Goal: Transaction & Acquisition: Purchase product/service

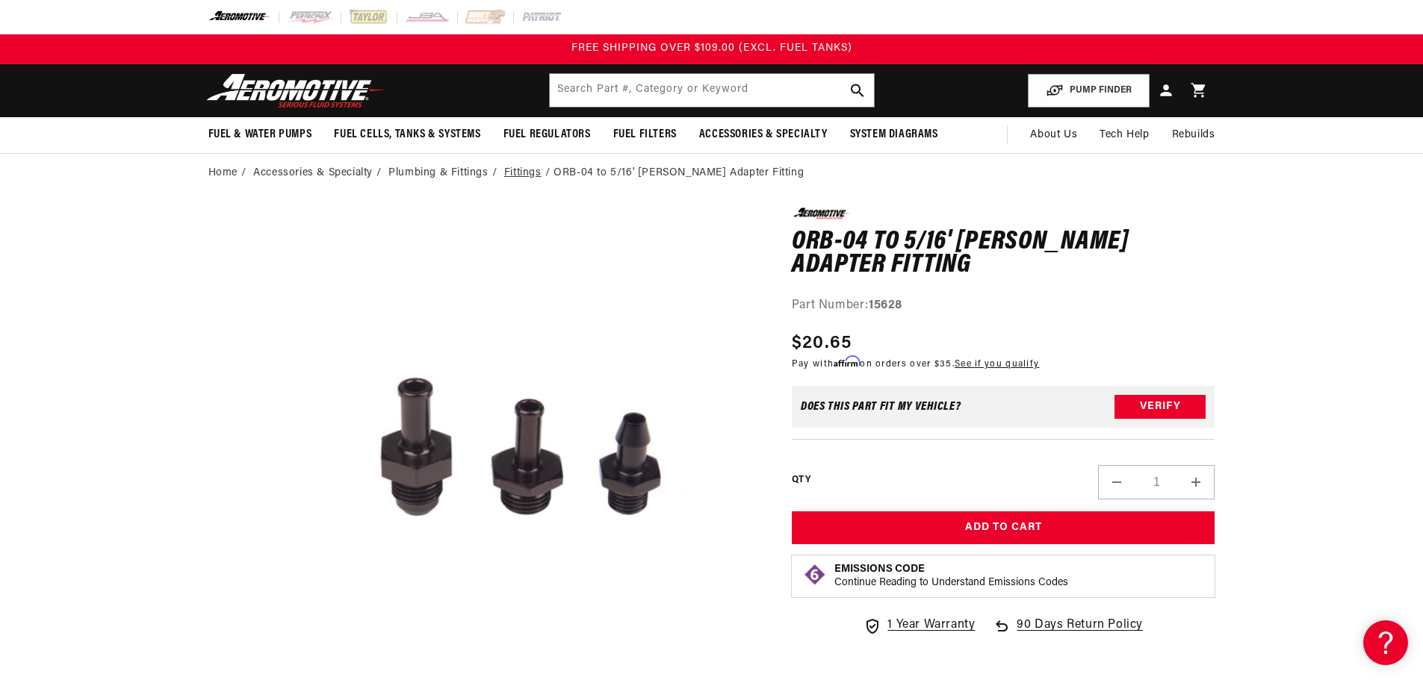
click at [531, 175] on link "Fittings" at bounding box center [522, 173] width 37 height 16
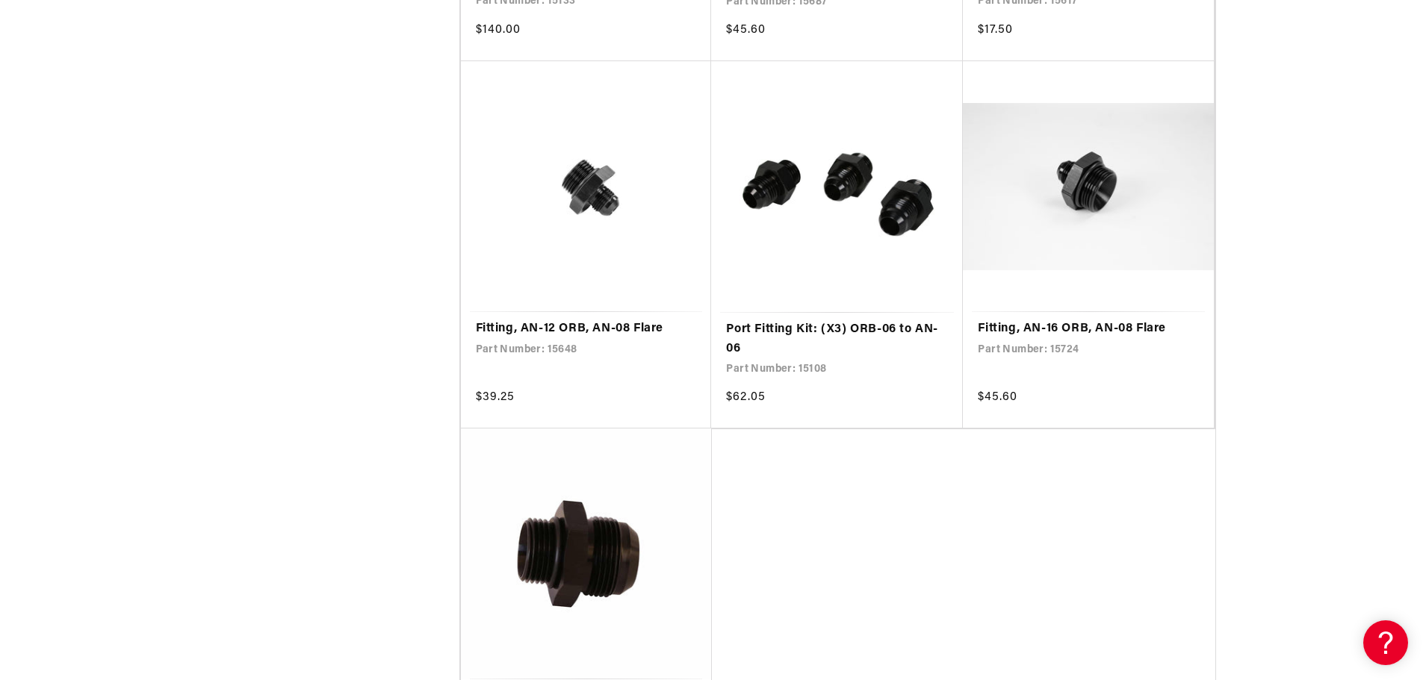
scroll to position [2912, 0]
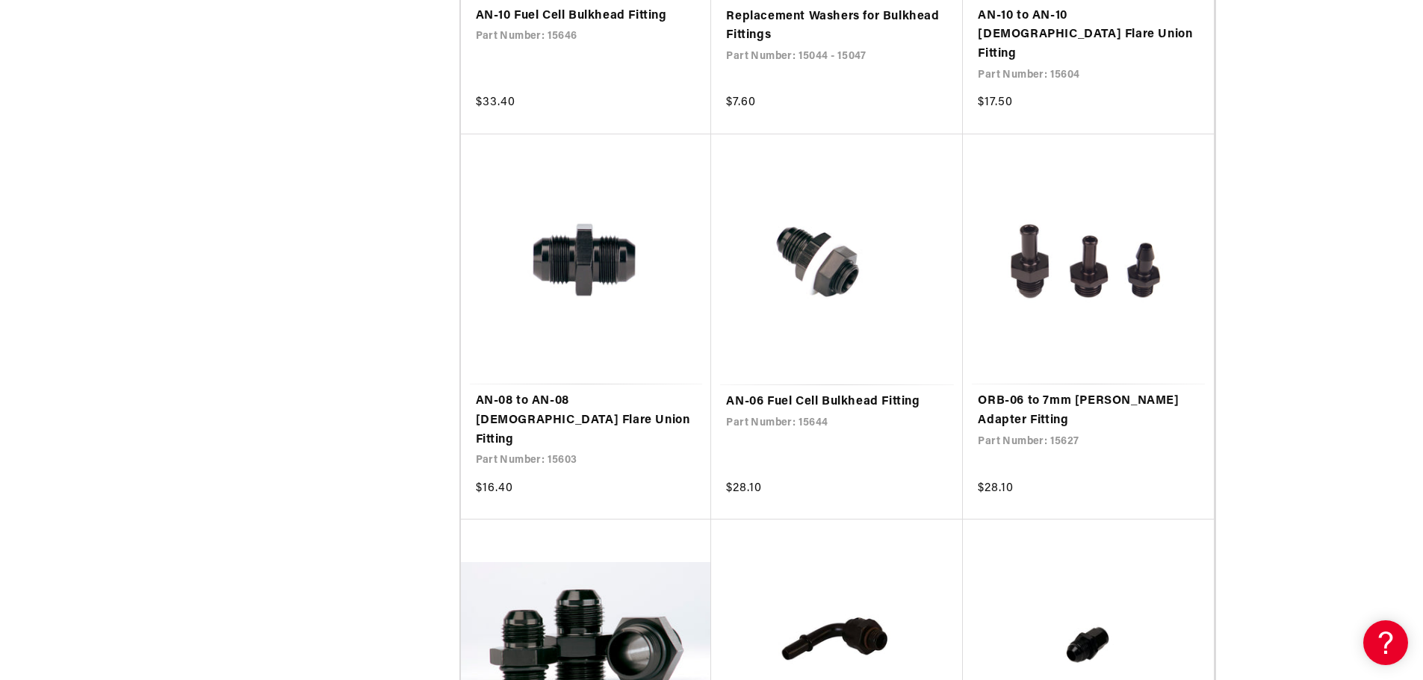
scroll to position [5152, 0]
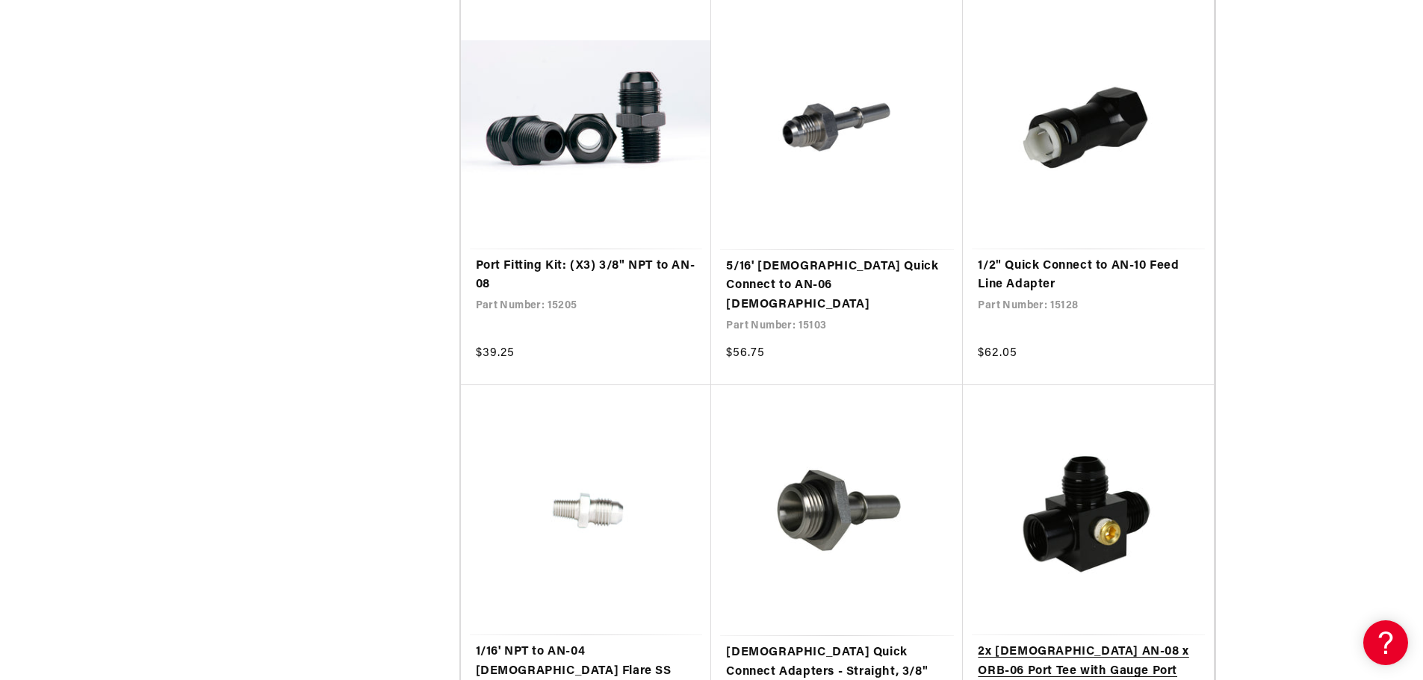
scroll to position [8811, 0]
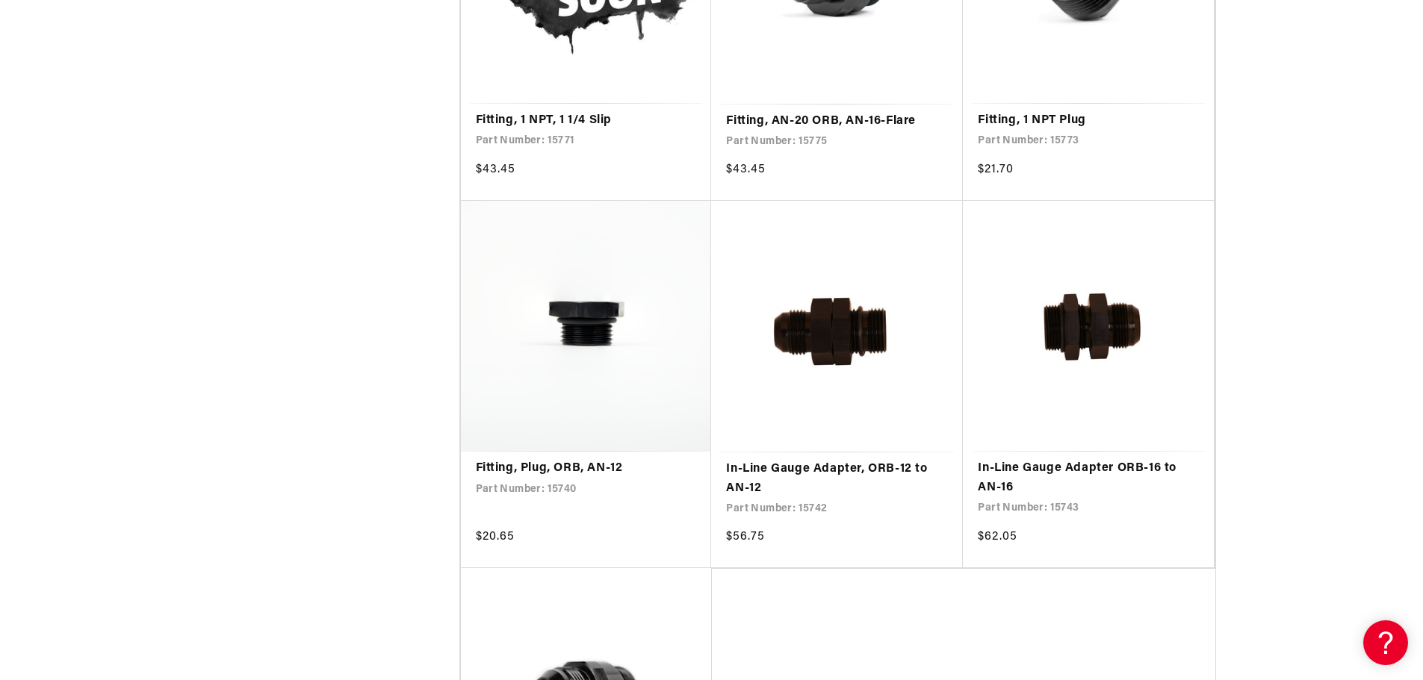
scroll to position [11798, 0]
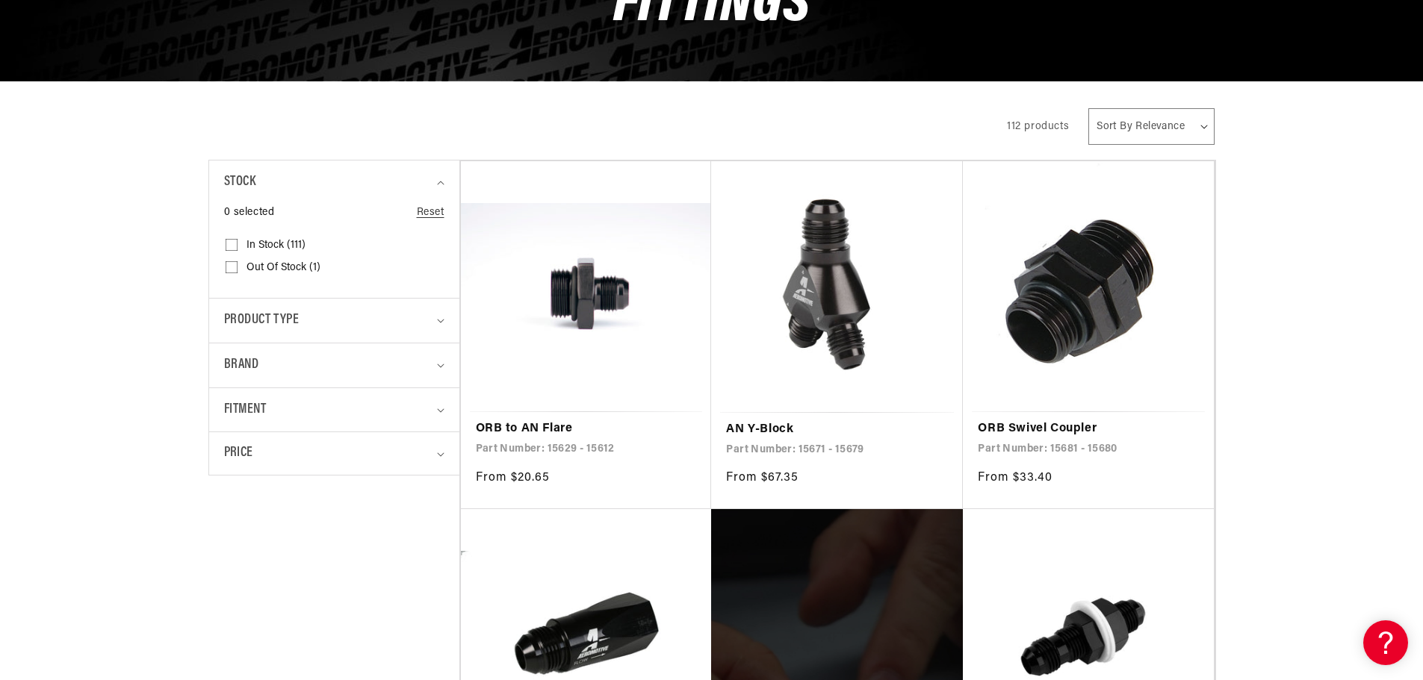
scroll to position [299, 0]
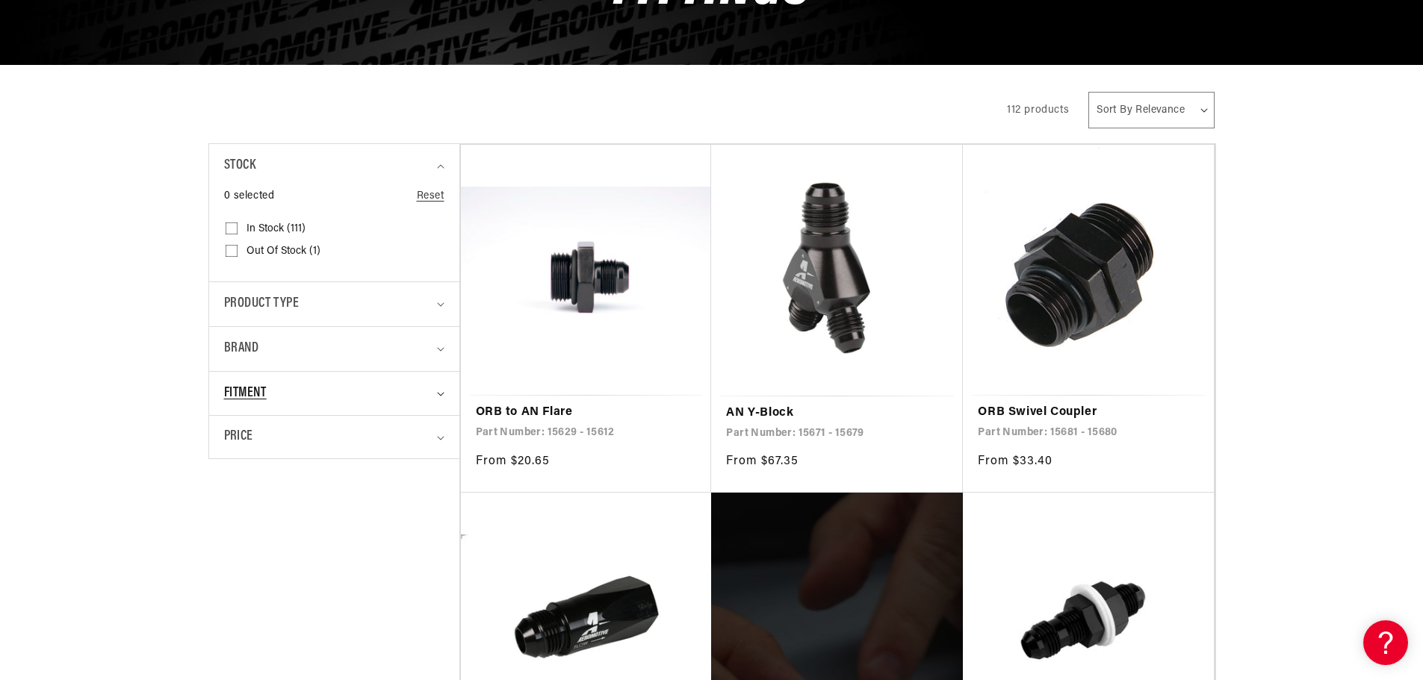
click at [444, 391] on summary "Fitment" at bounding box center [334, 394] width 220 height 44
click at [361, 332] on summary "Brand" at bounding box center [334, 349] width 220 height 44
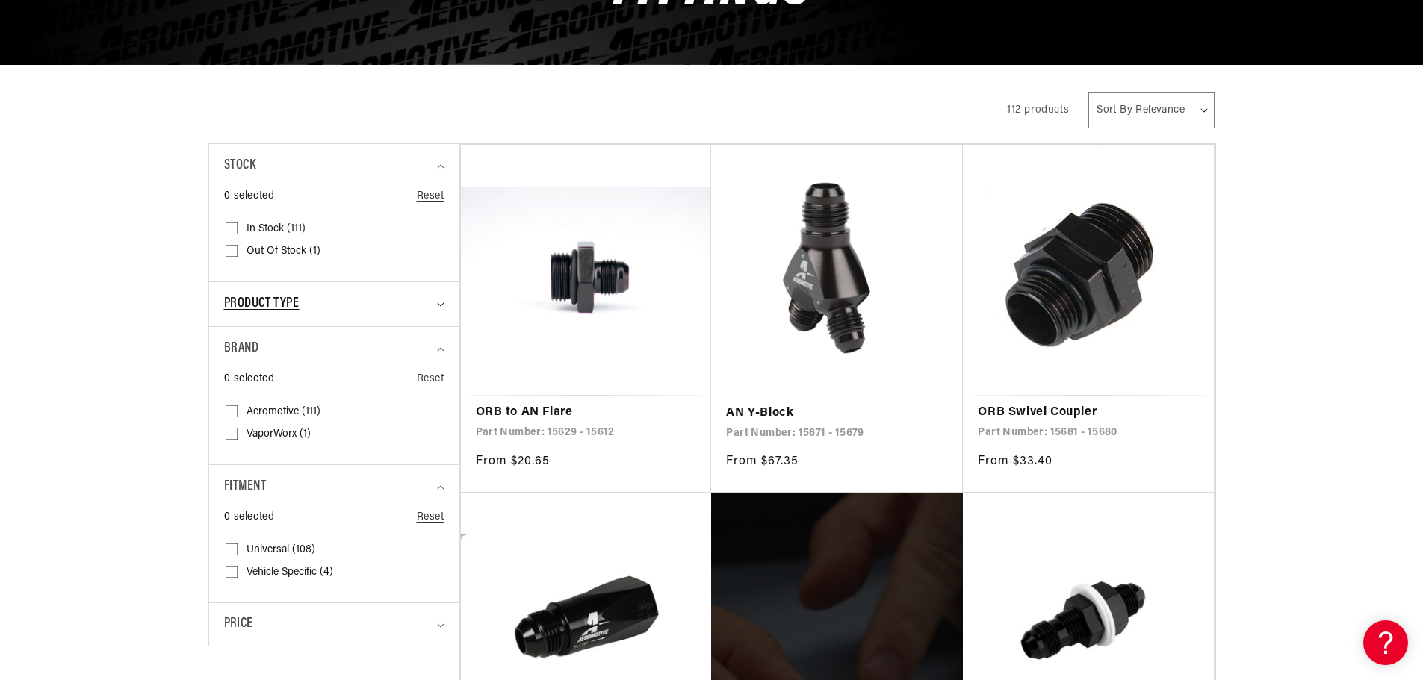
click at [396, 301] on div "Product type" at bounding box center [328, 304] width 208 height 22
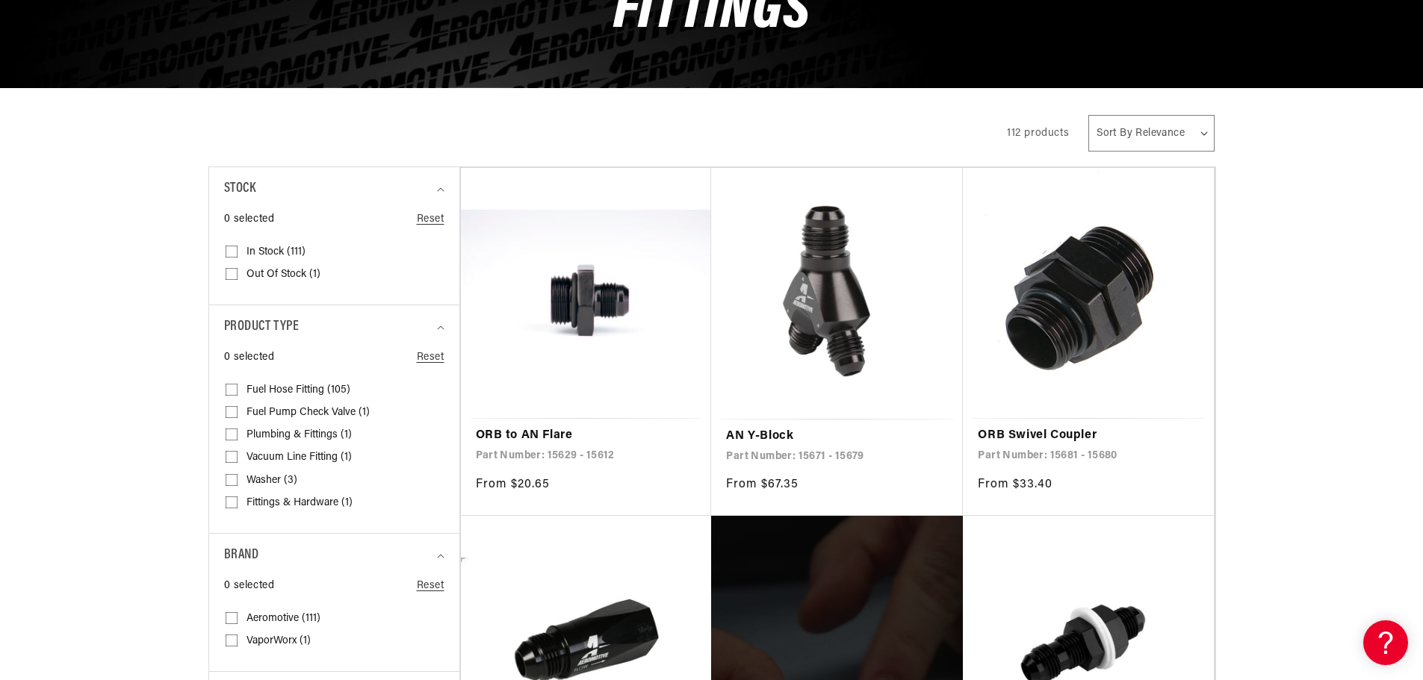
scroll to position [373, 0]
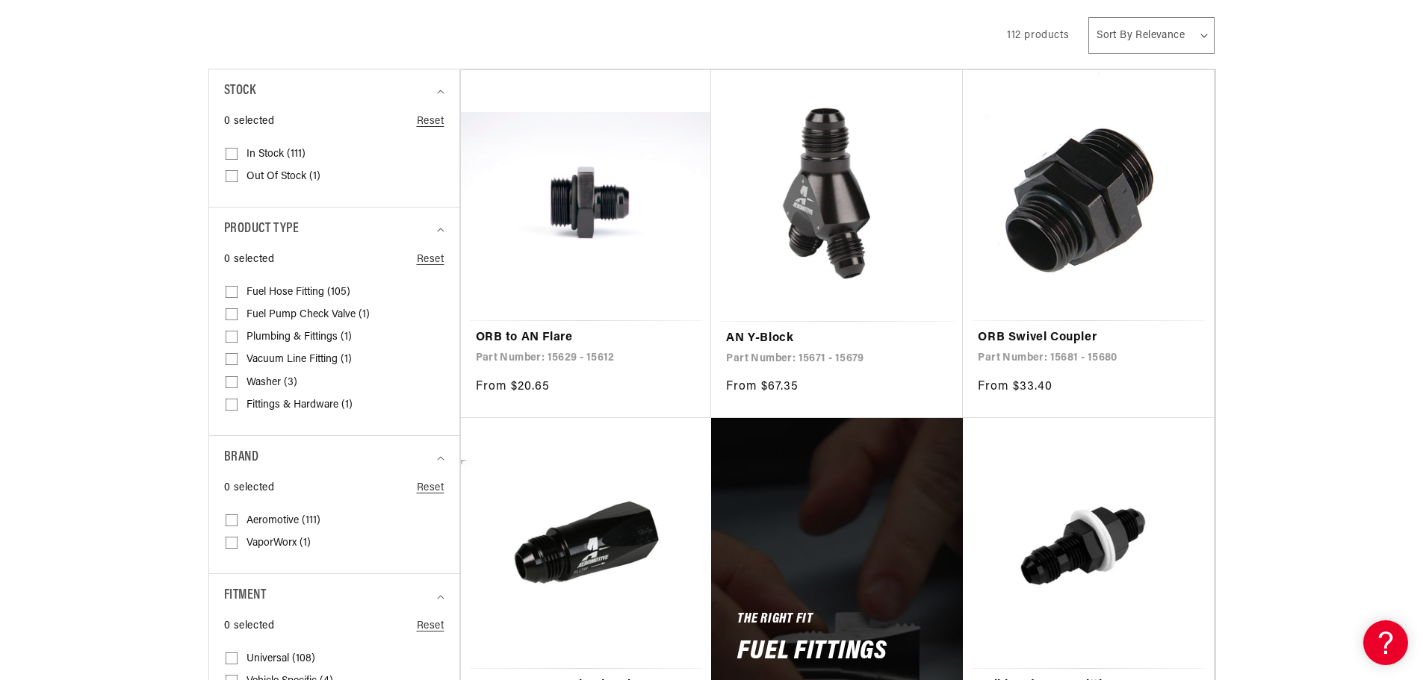
click at [270, 279] on fieldset "Product type Fuel Hose Fitting (105) Fuel Hose Fitting (105 products) Fuel Pump…" at bounding box center [334, 350] width 217 height 147
click at [260, 290] on span "Fuel Hose Fitting (105)" at bounding box center [298, 292] width 104 height 13
click at [237, 290] on input "Fuel Hose Fitting (105) Fuel Hose Fitting (105 products)" at bounding box center [232, 295] width 12 height 12
checkbox input "true"
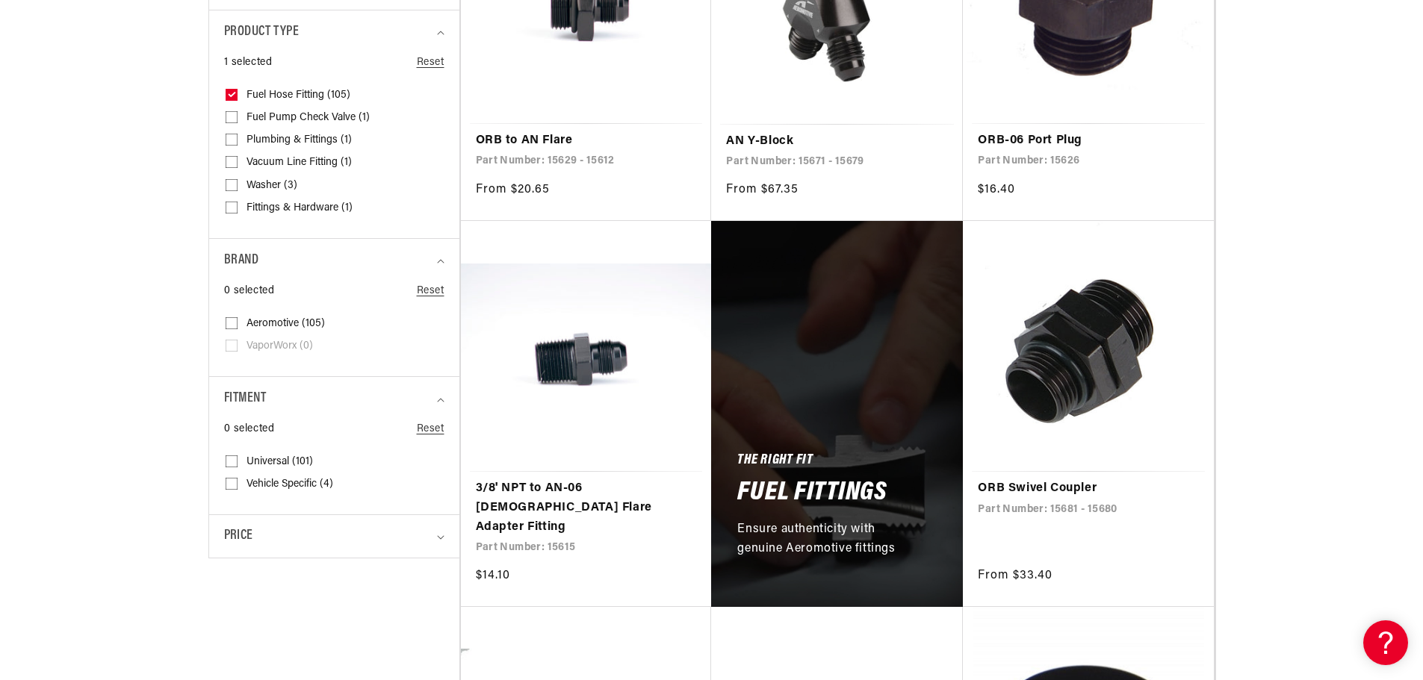
scroll to position [597, 0]
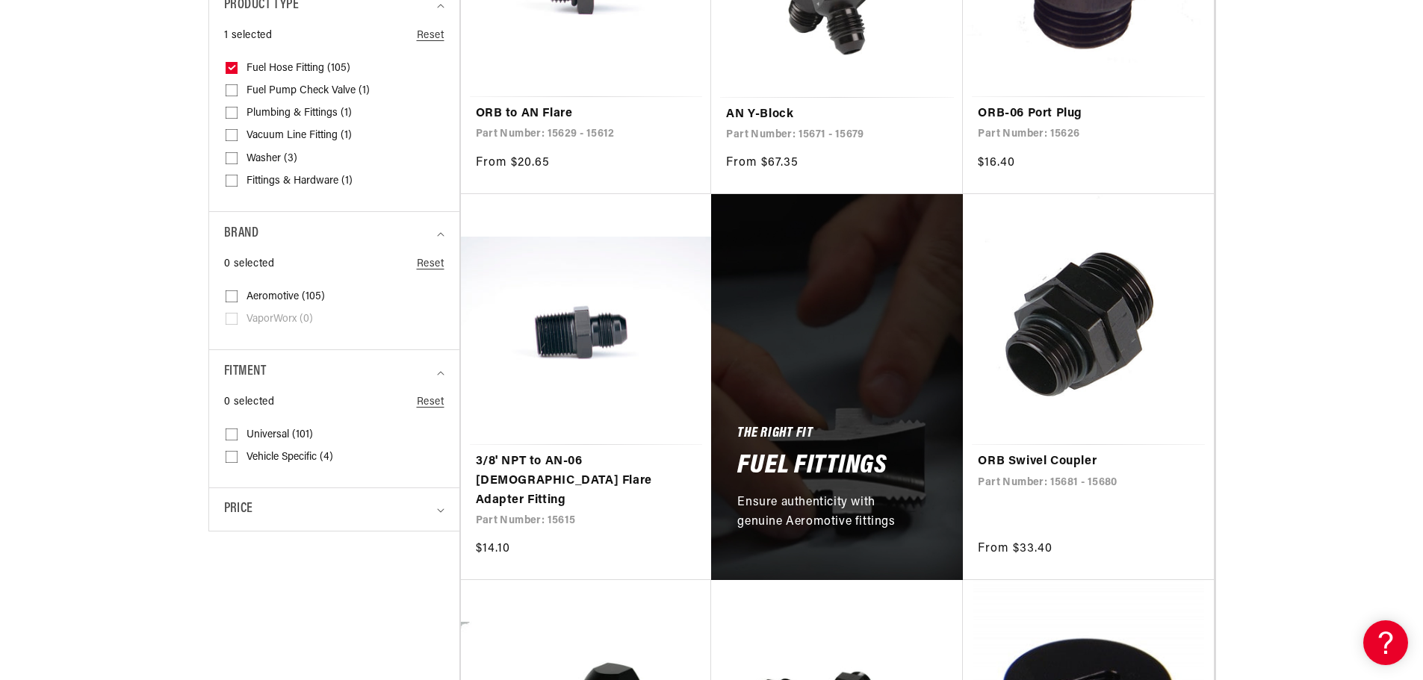
click at [231, 435] on input "Universal (101) Universal (101 products)" at bounding box center [232, 438] width 12 height 12
checkbox input "true"
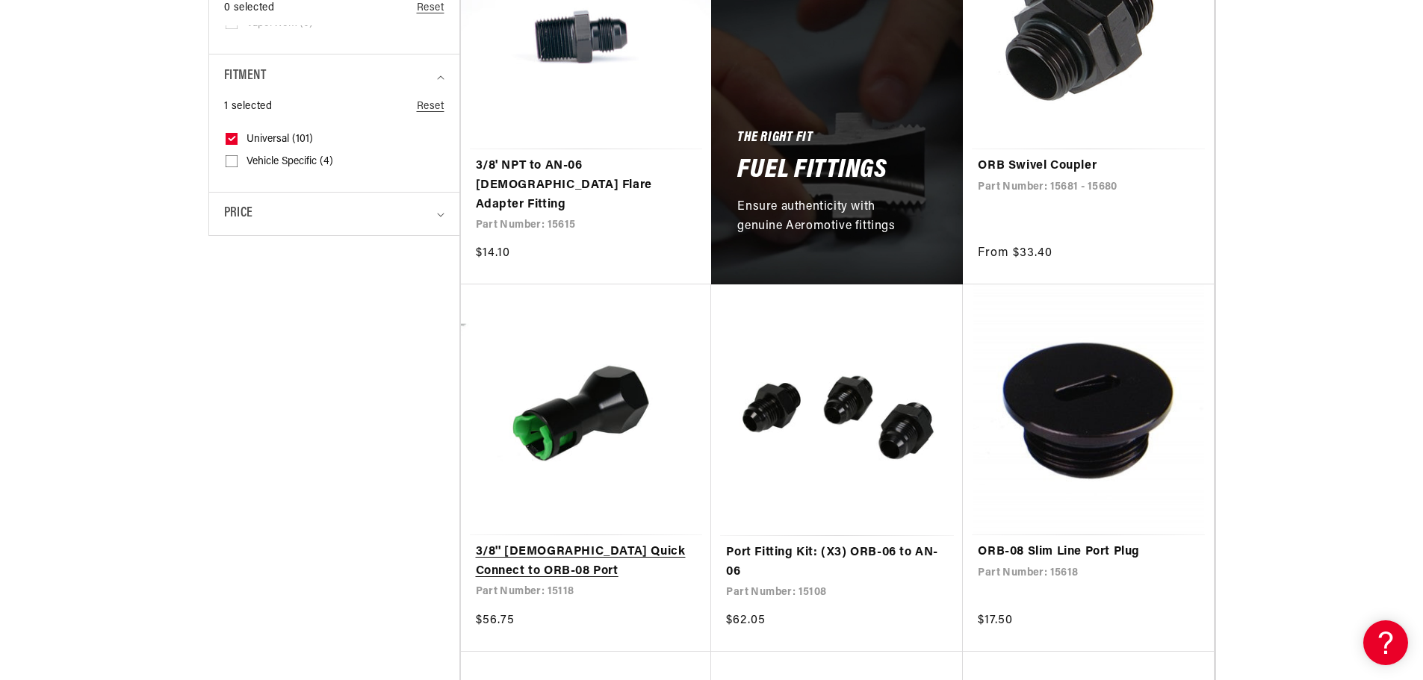
scroll to position [971, 0]
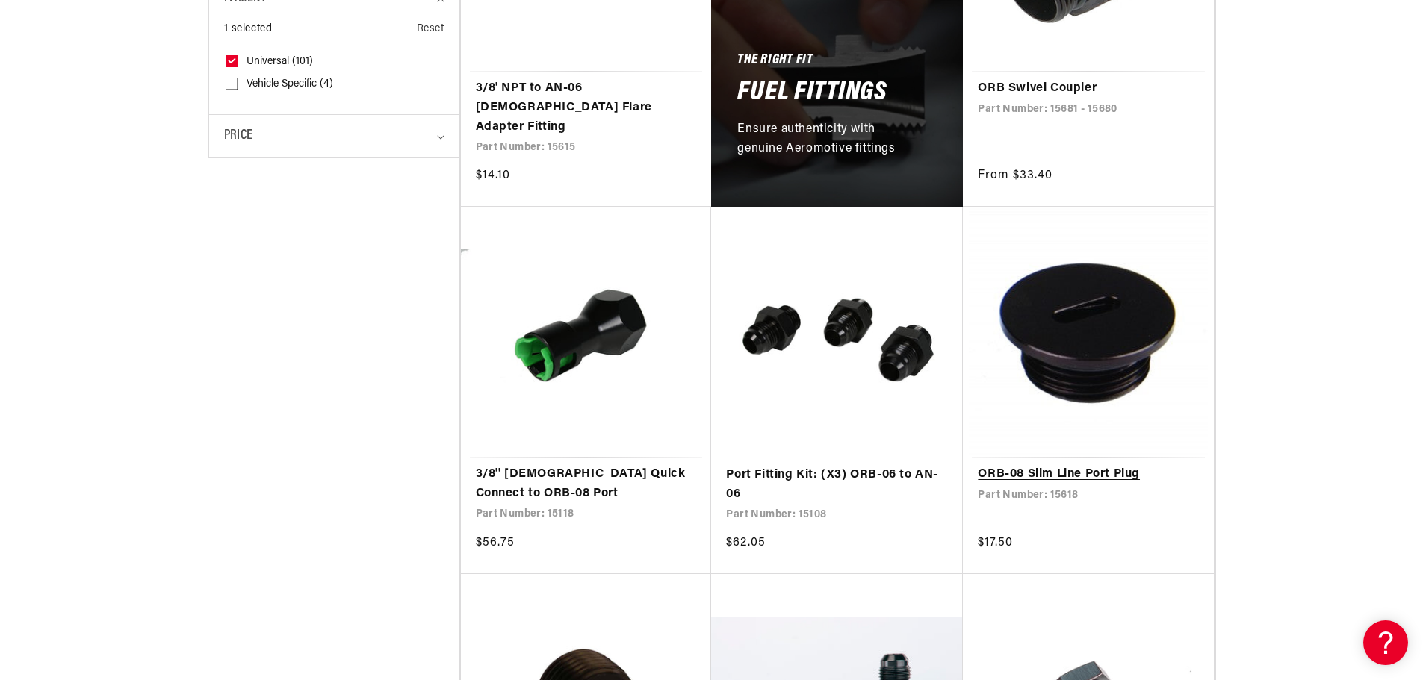
click at [1114, 465] on link "ORB-08 Slim Line Port Plug" at bounding box center [1087, 474] width 221 height 19
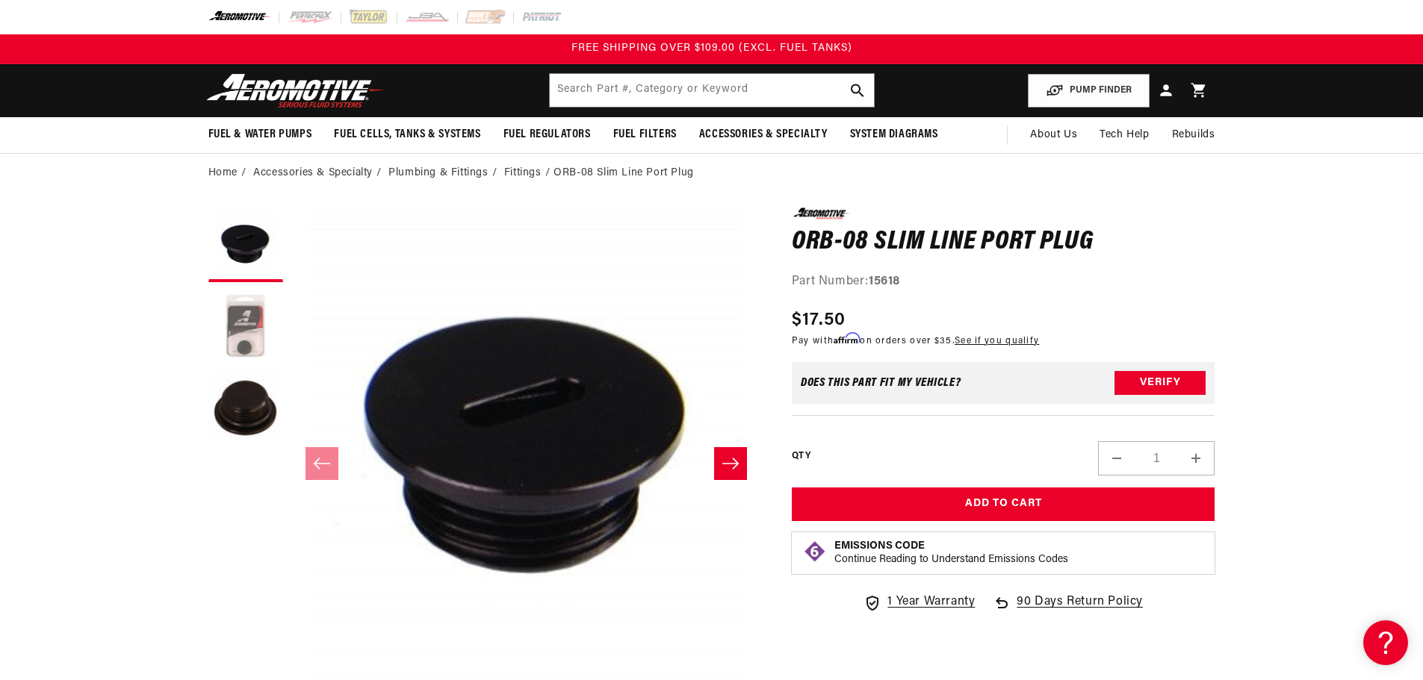
click at [239, 324] on button "Load image 2 in gallery view" at bounding box center [245, 327] width 75 height 75
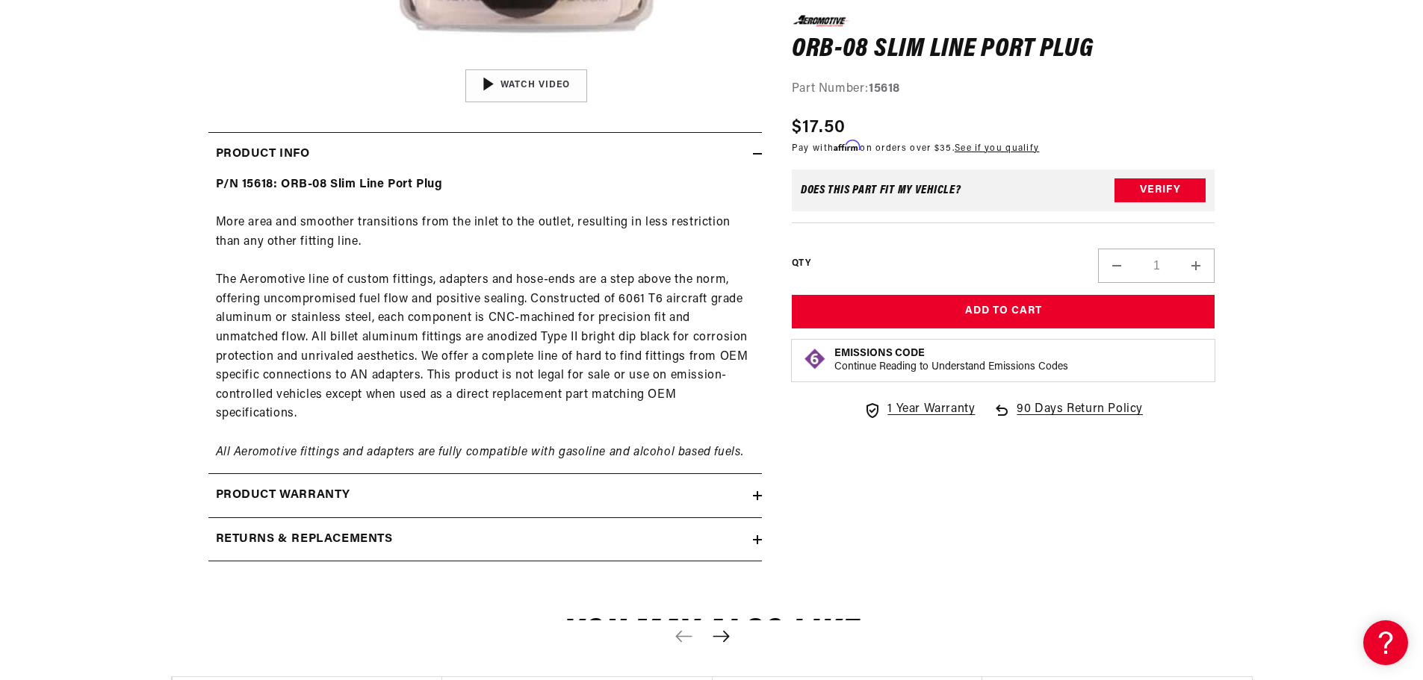
scroll to position [672, 0]
